Goal: Information Seeking & Learning: Learn about a topic

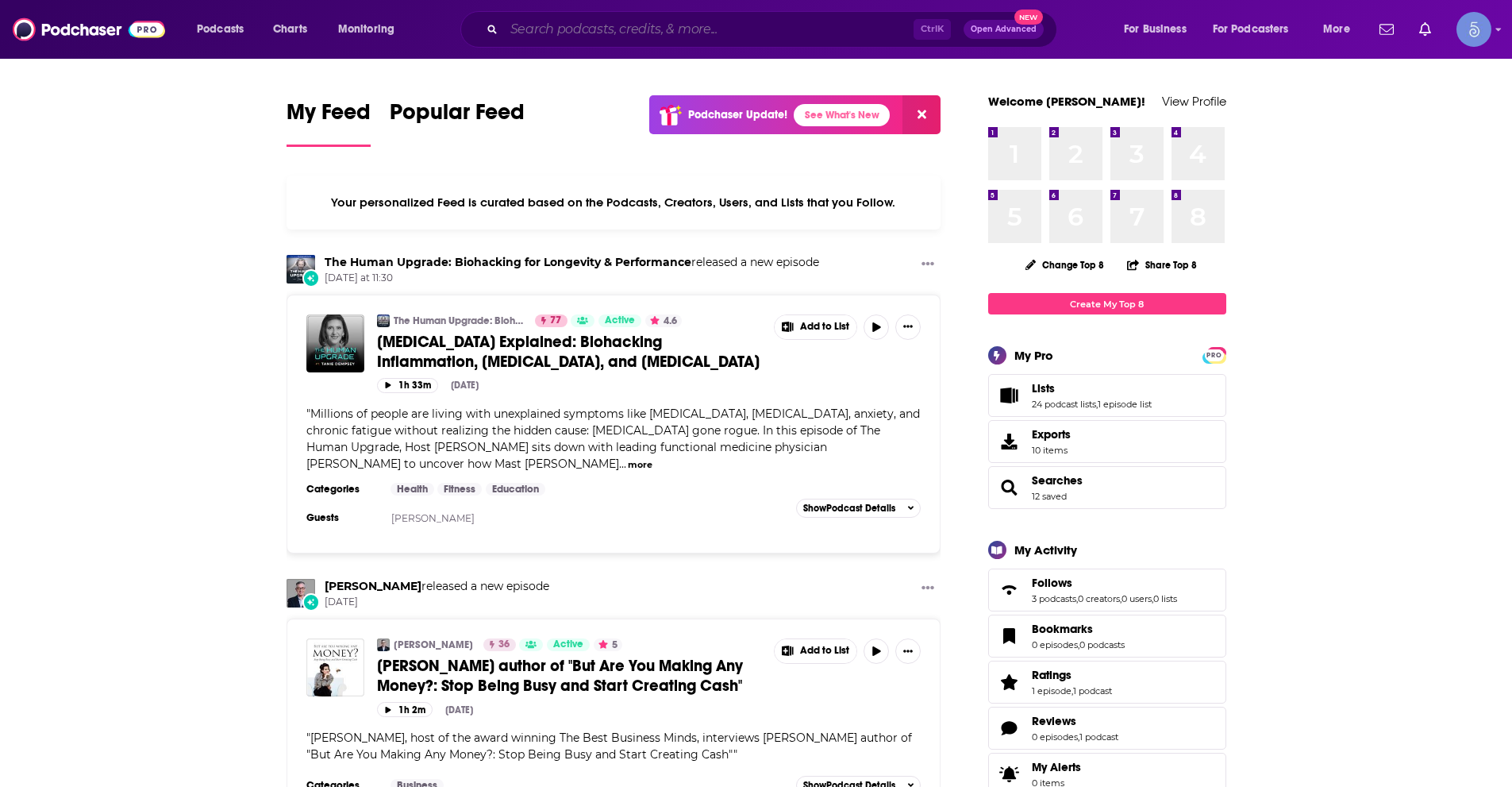
click at [723, 27] on input "Search podcasts, credits, & more..." at bounding box center [709, 29] width 410 height 25
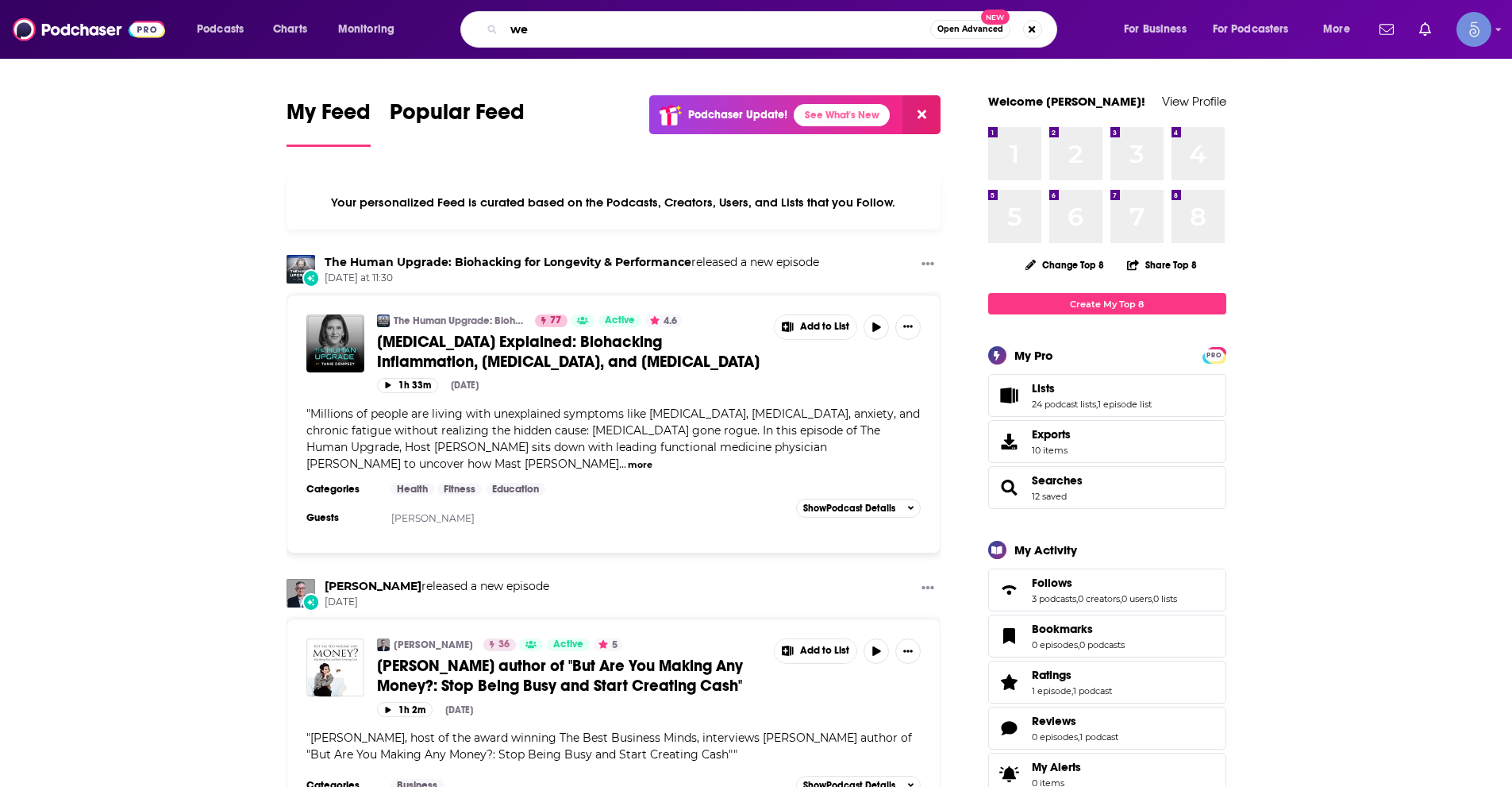
type input "w"
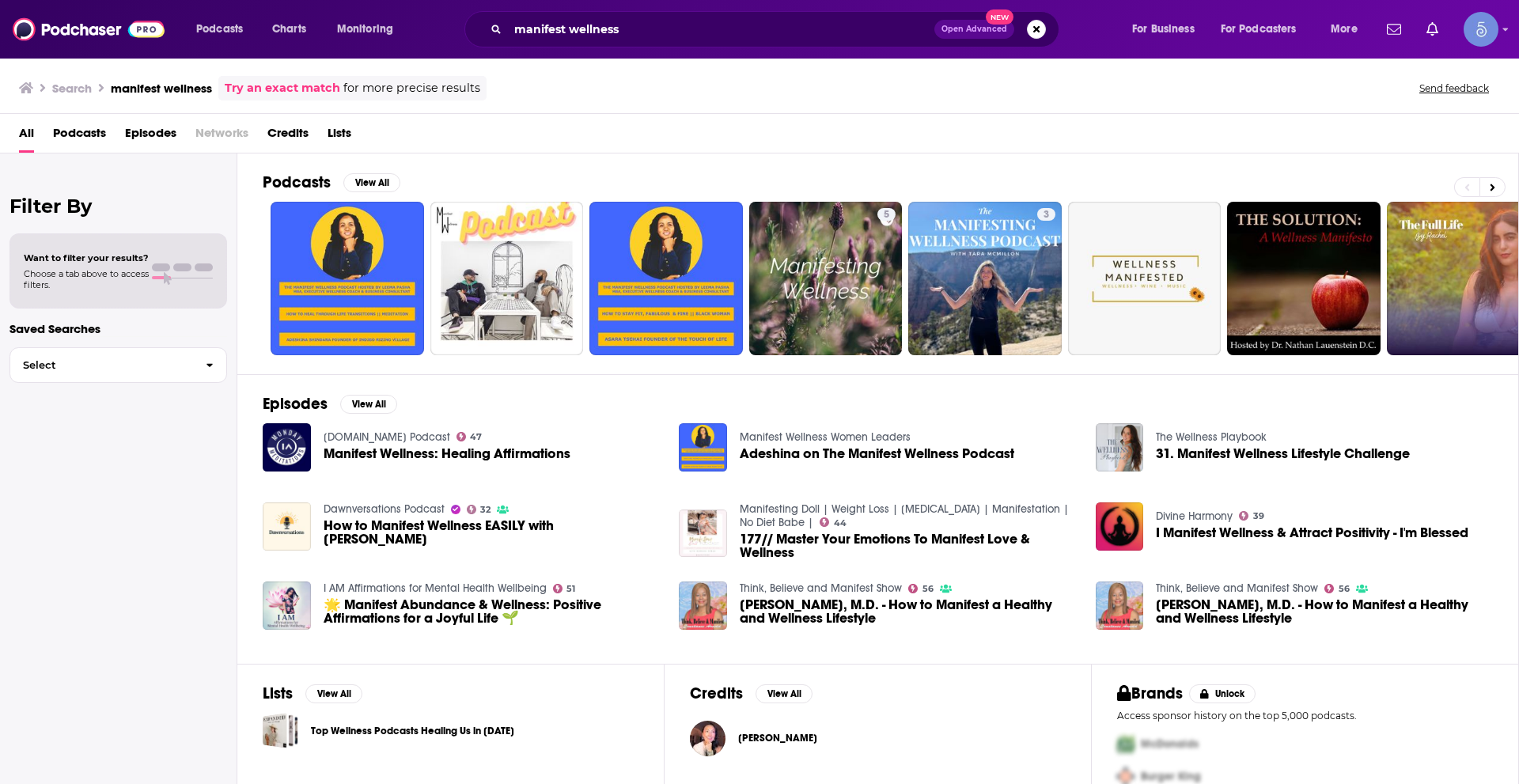
click at [75, 140] on span "Podcasts" at bounding box center [79, 137] width 53 height 33
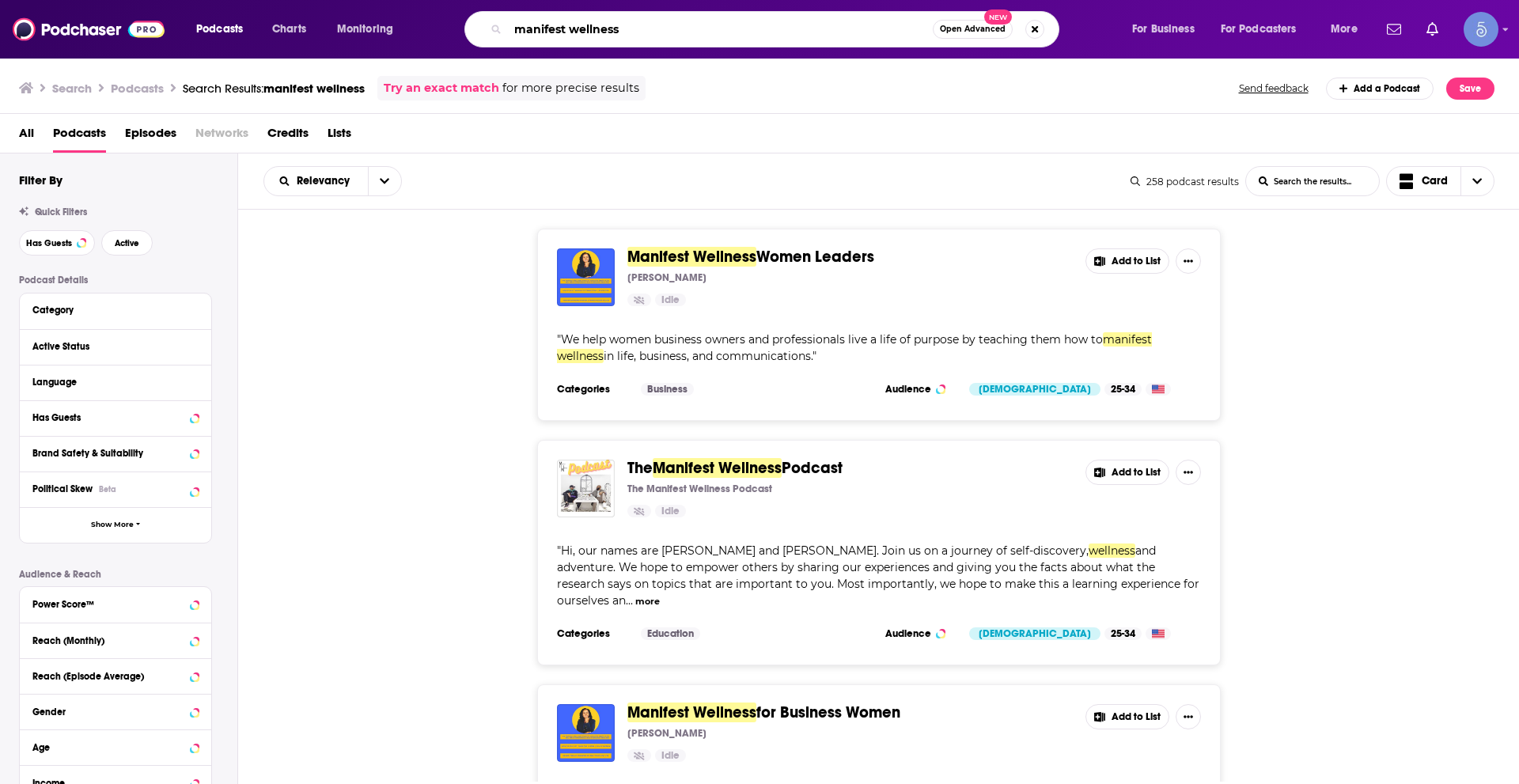
click at [574, 23] on input "manifest wellness" at bounding box center [720, 28] width 425 height 25
type input "spiritual wellnes"
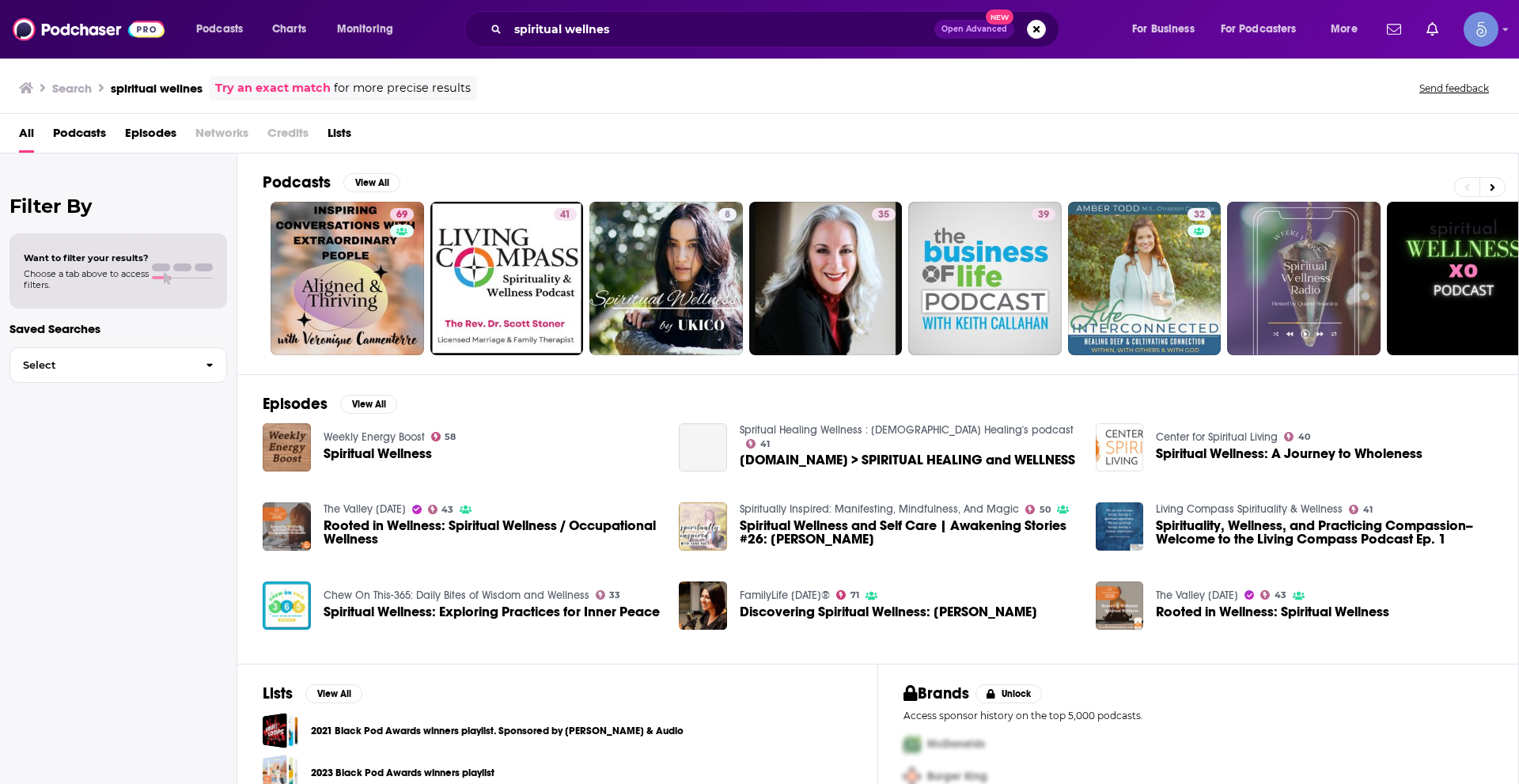
click at [146, 129] on span "Episodes" at bounding box center [151, 137] width 51 height 33
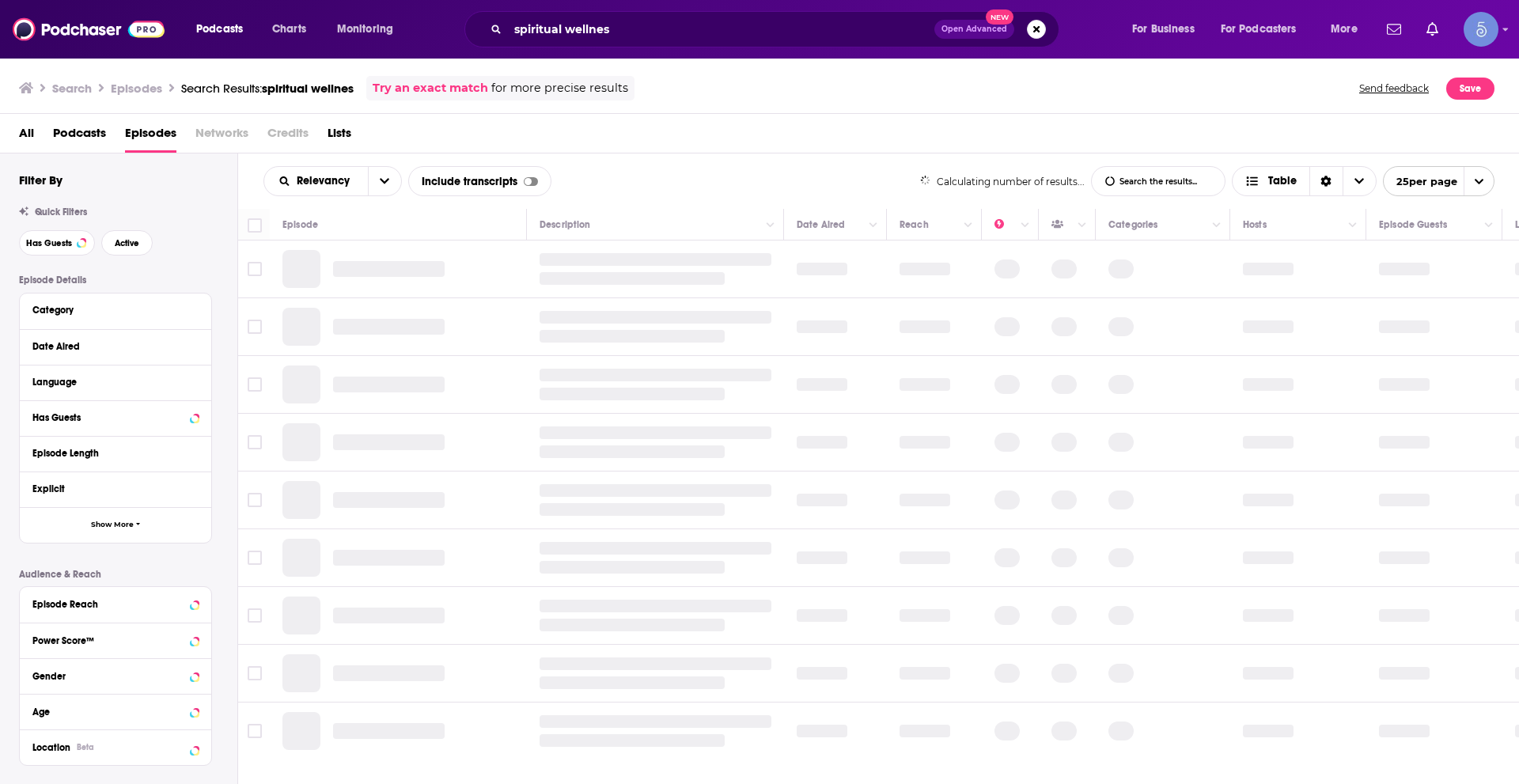
click at [90, 141] on span "Podcasts" at bounding box center [79, 137] width 53 height 33
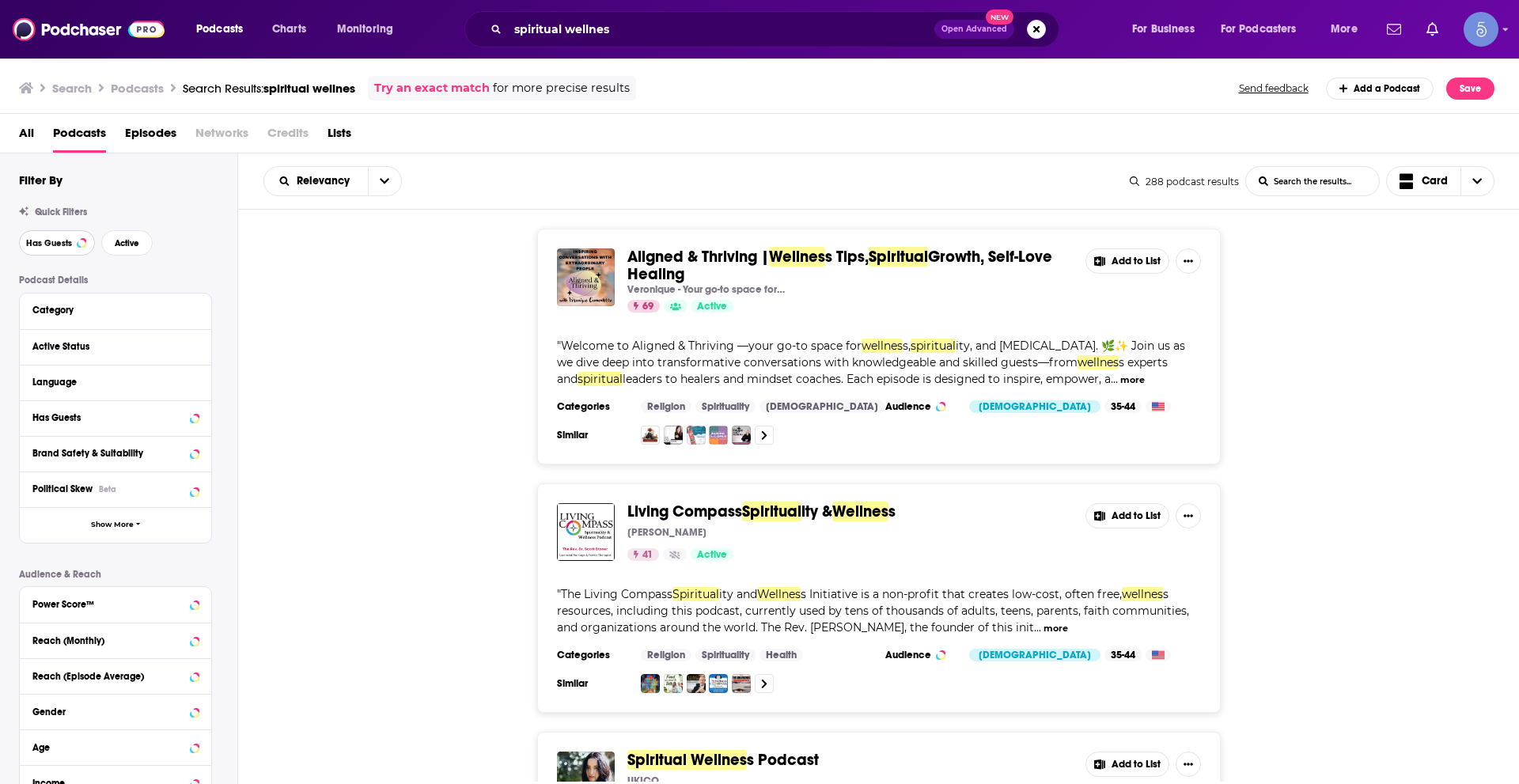
drag, startPoint x: 76, startPoint y: 248, endPoint x: 89, endPoint y: 248, distance: 13.0
click at [76, 248] on button "Has Guests" at bounding box center [56, 242] width 76 height 25
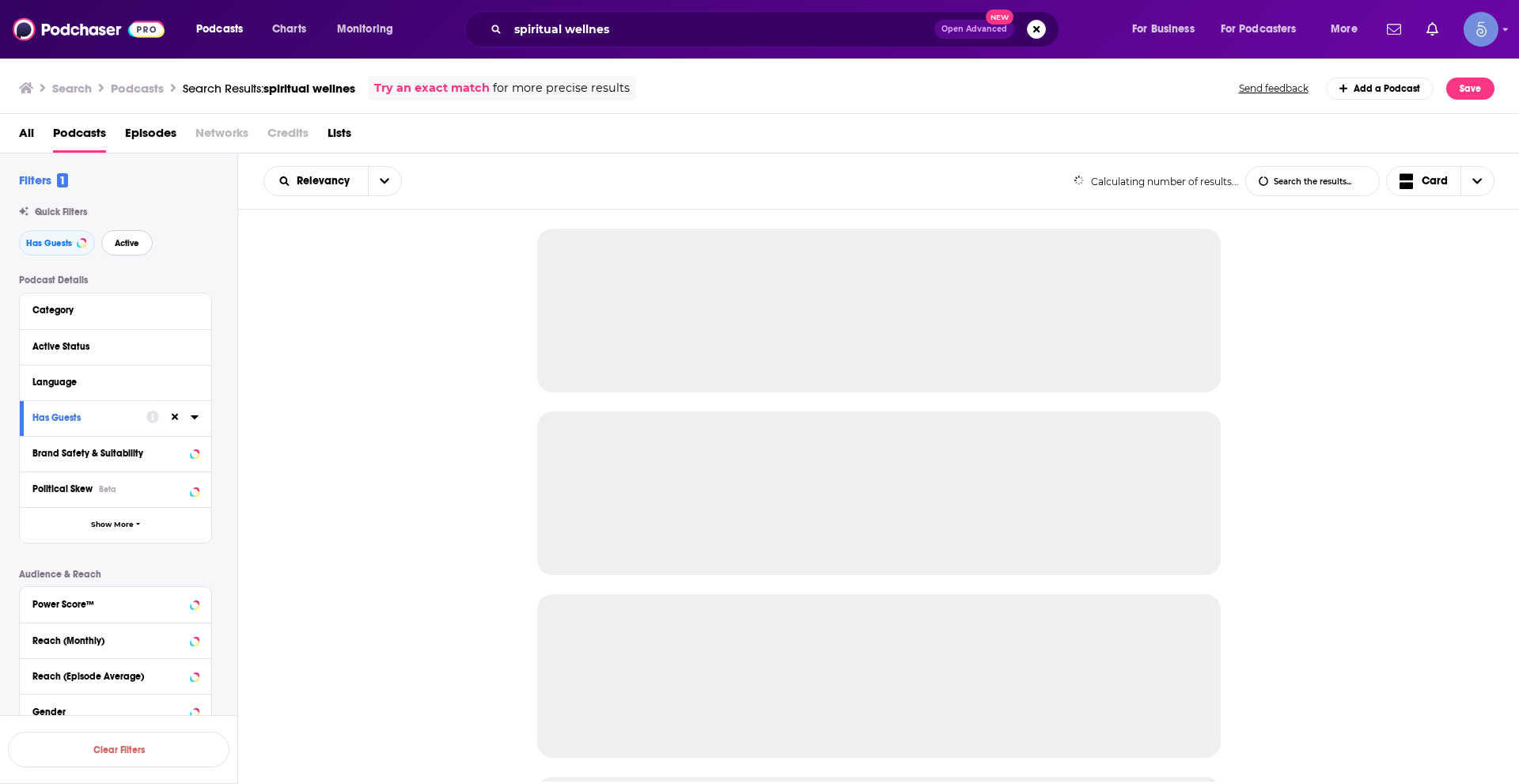
click at [129, 242] on span "Active" at bounding box center [127, 243] width 24 height 9
click at [190, 381] on button "Language" at bounding box center [111, 381] width 158 height 20
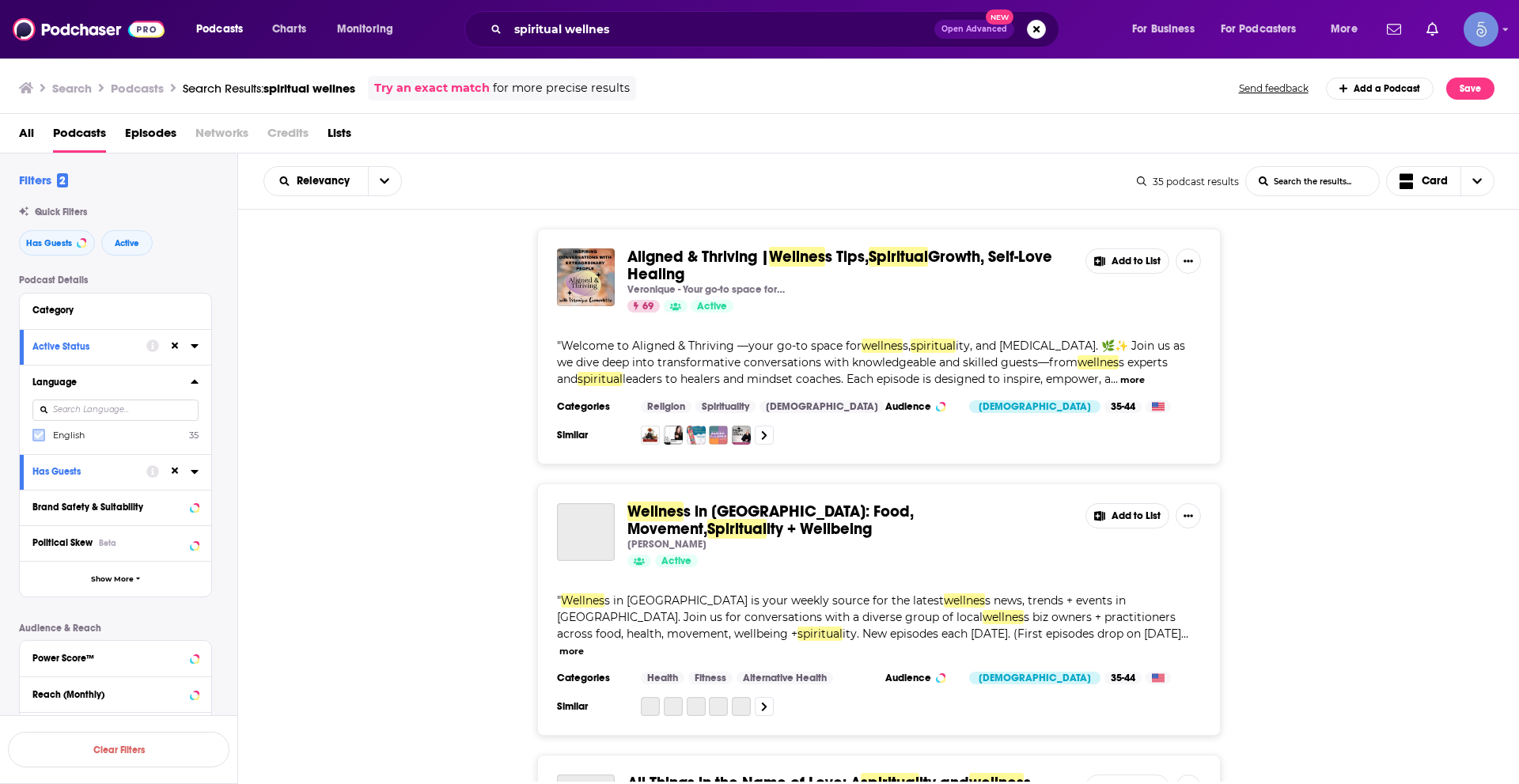
click at [39, 440] on icon at bounding box center [39, 435] width 10 height 10
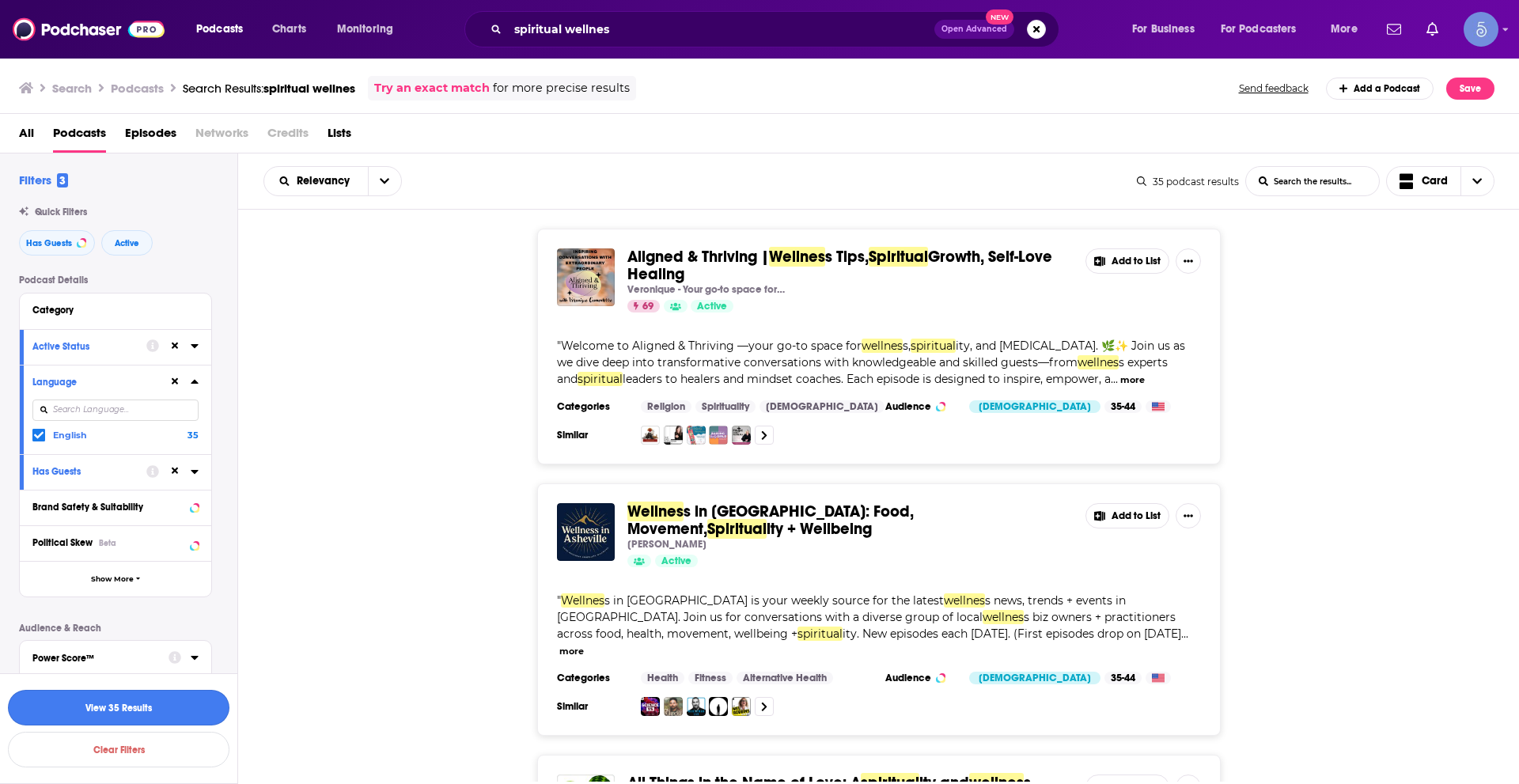
click at [144, 710] on button "View 35 Results" at bounding box center [119, 708] width 221 height 36
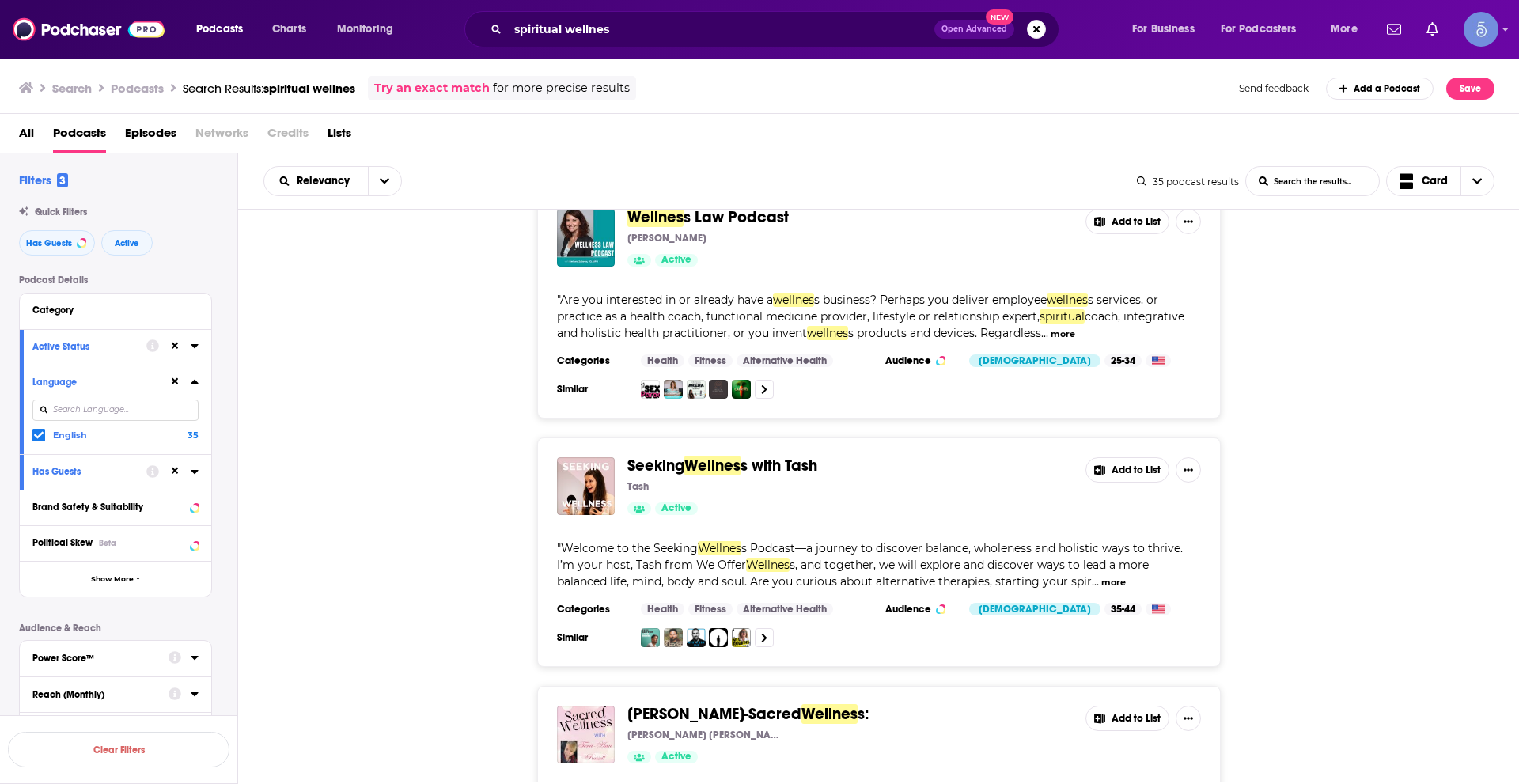
scroll to position [5299, 0]
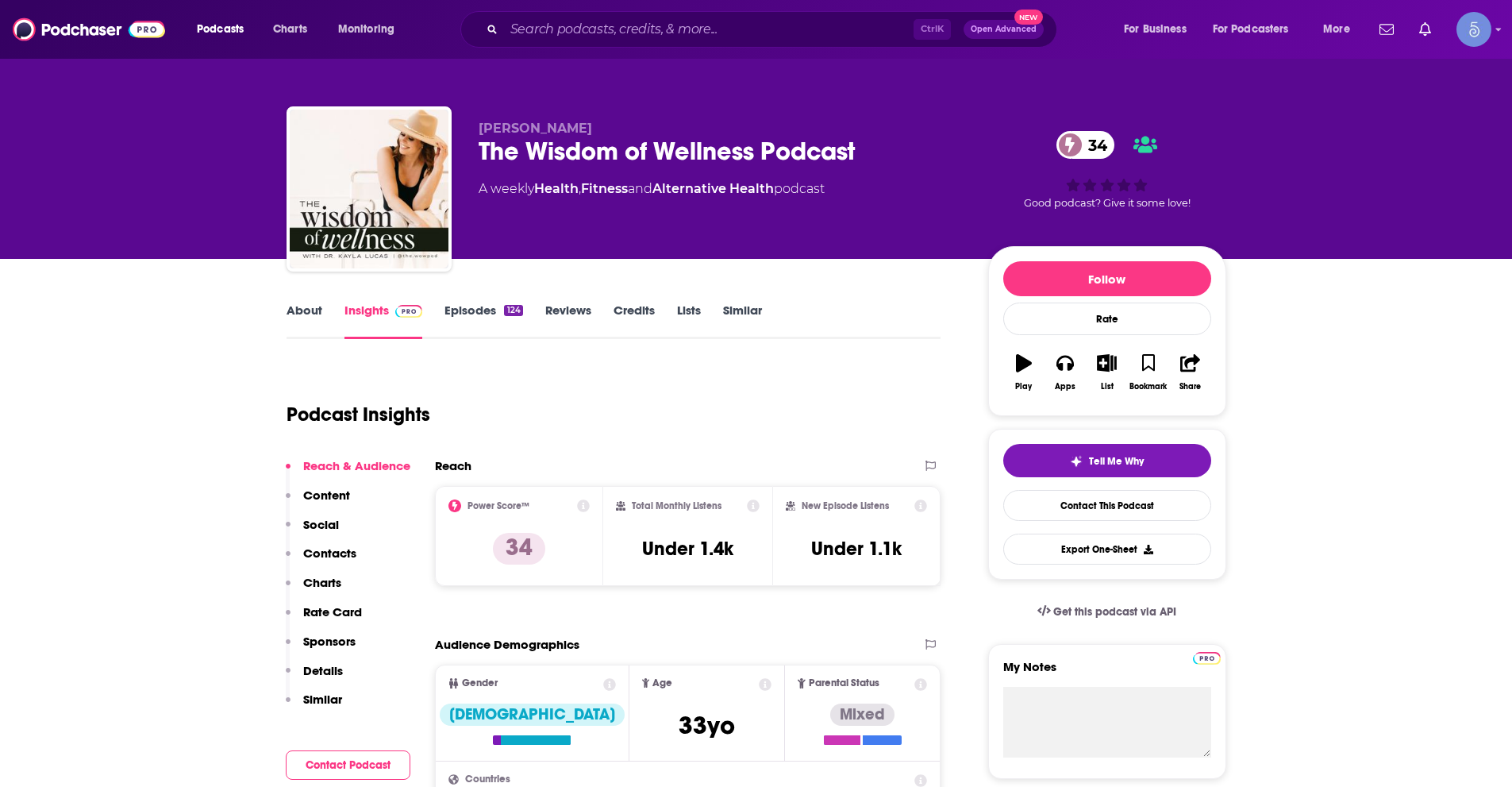
click at [307, 308] on link "About" at bounding box center [304, 321] width 36 height 37
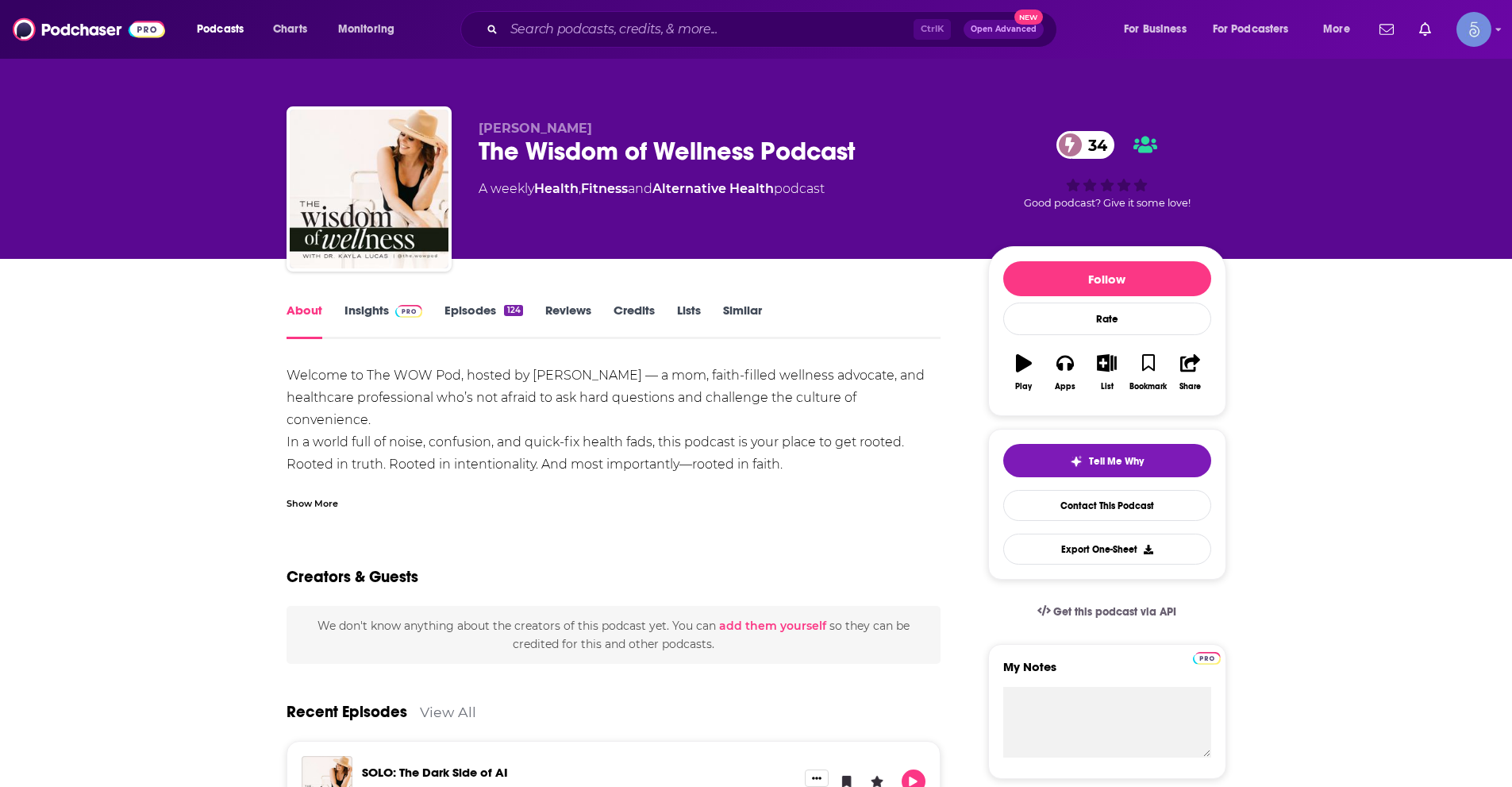
click at [321, 496] on div "Show More" at bounding box center [312, 502] width 51 height 15
